Goal: Check status: Check status

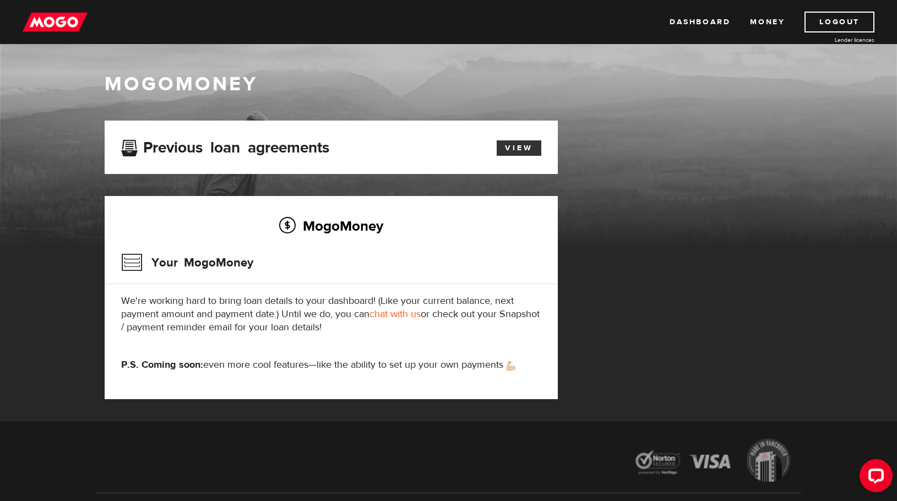
click at [518, 148] on link "View" at bounding box center [519, 147] width 45 height 15
click at [764, 23] on link "Money" at bounding box center [767, 22] width 35 height 21
click at [521, 146] on link "View" at bounding box center [519, 147] width 45 height 15
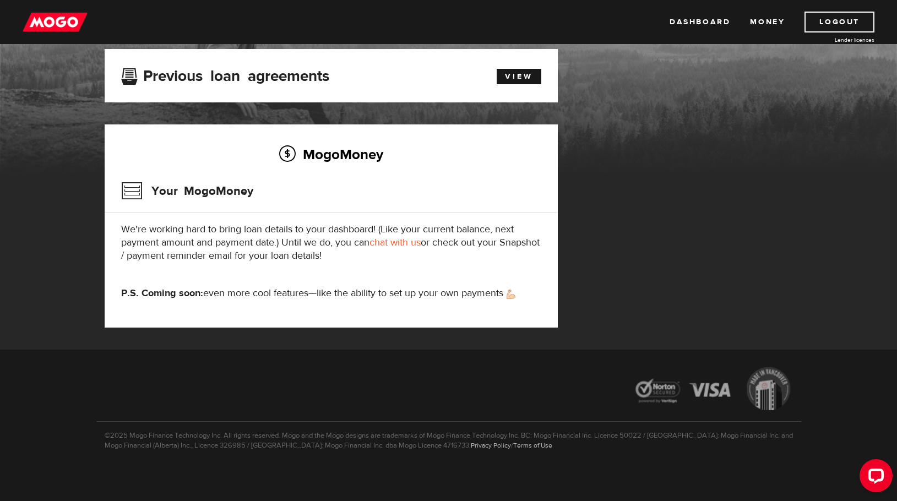
scroll to position [74, 0]
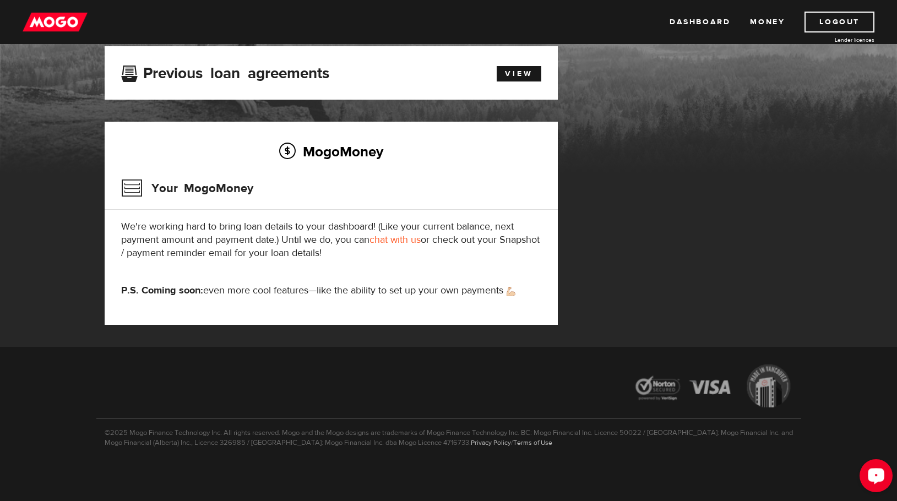
click at [875, 473] on icon "Open LiveChat chat widget" at bounding box center [876, 475] width 10 height 7
click at [766, 167] on div "MogoMoney Your MogoMoney application Expired Your MogoMoney credit decision has…" at bounding box center [448, 196] width 705 height 301
click at [833, 19] on link "Logout" at bounding box center [839, 22] width 70 height 21
